Goal: Task Accomplishment & Management: Use online tool/utility

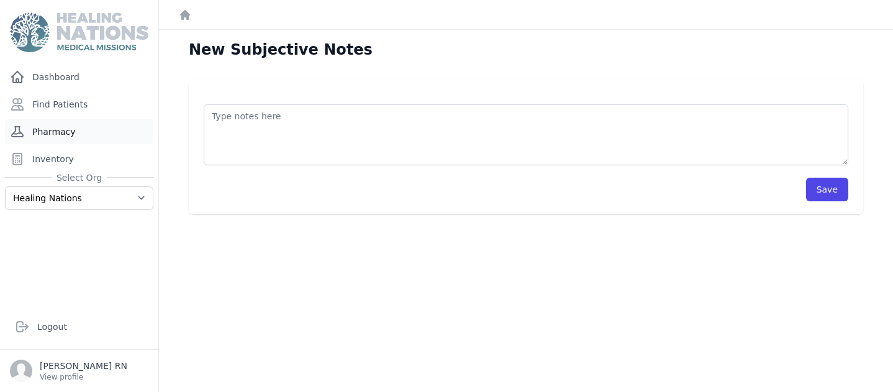
click at [56, 135] on link "Pharmacy" at bounding box center [79, 131] width 148 height 25
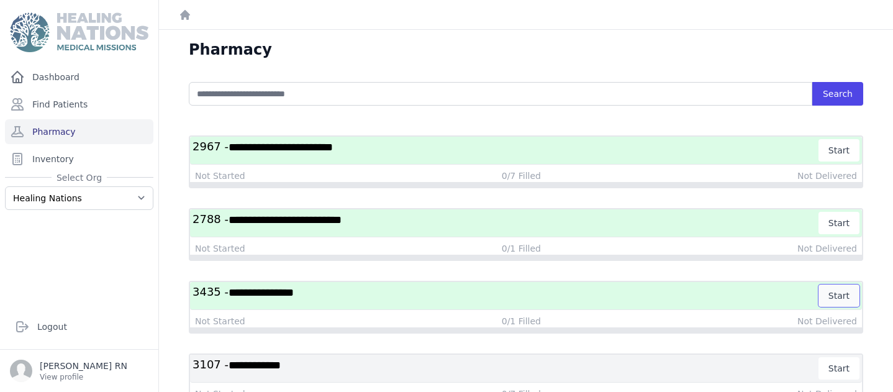
click at [838, 294] on button "Start" at bounding box center [839, 295] width 41 height 22
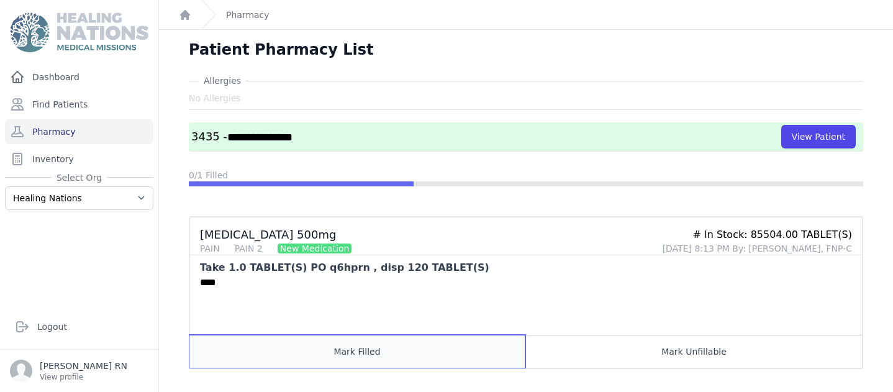
click at [372, 352] on button "Mark Filled" at bounding box center [357, 351] width 336 height 33
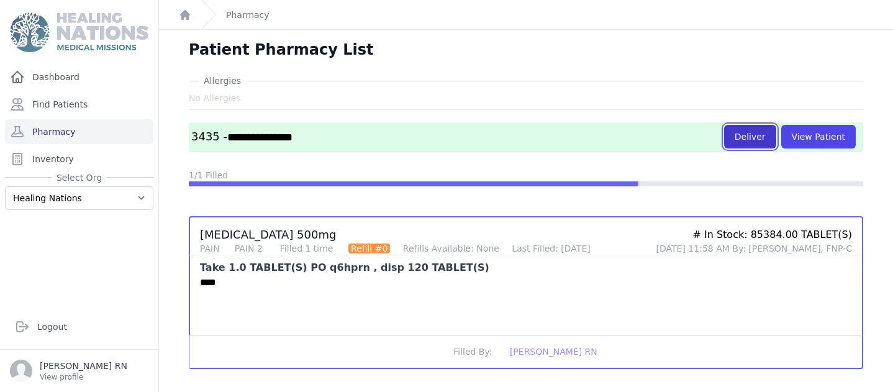
click at [745, 139] on button "Deliver" at bounding box center [750, 137] width 52 height 24
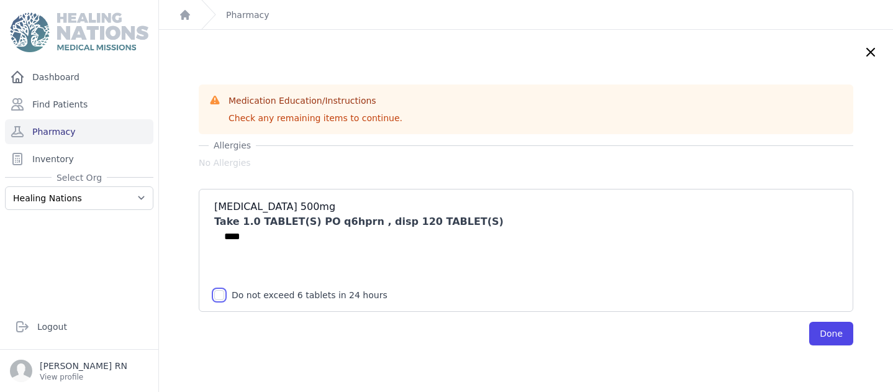
click at [221, 294] on input "checkbox" at bounding box center [219, 295] width 10 height 10
checkbox input "true"
click at [838, 333] on button "Done" at bounding box center [831, 334] width 44 height 24
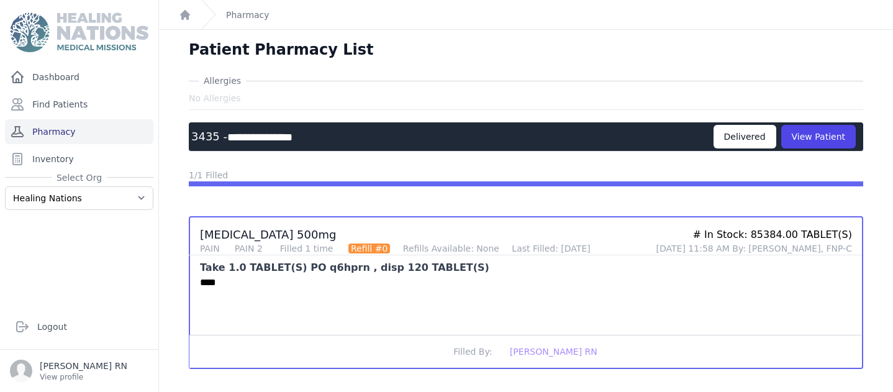
click at [50, 131] on link "Pharmacy" at bounding box center [79, 131] width 148 height 25
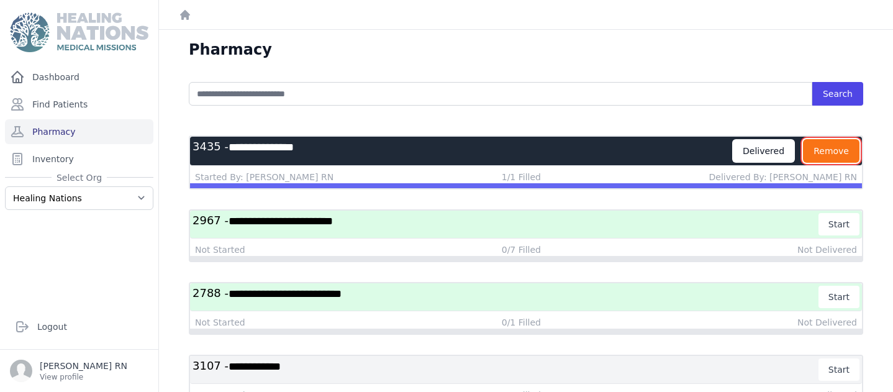
click at [830, 151] on button "Remove" at bounding box center [831, 151] width 57 height 24
